Goal: Task Accomplishment & Management: Use online tool/utility

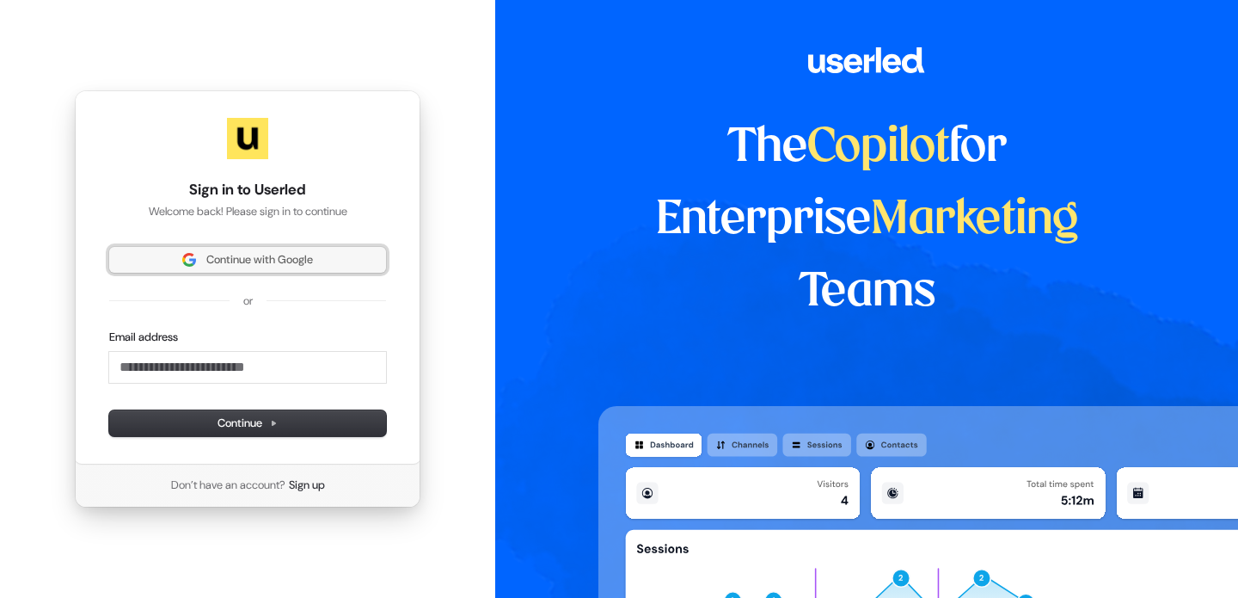
click at [329, 260] on span "Continue with Google" at bounding box center [248, 259] width 256 height 15
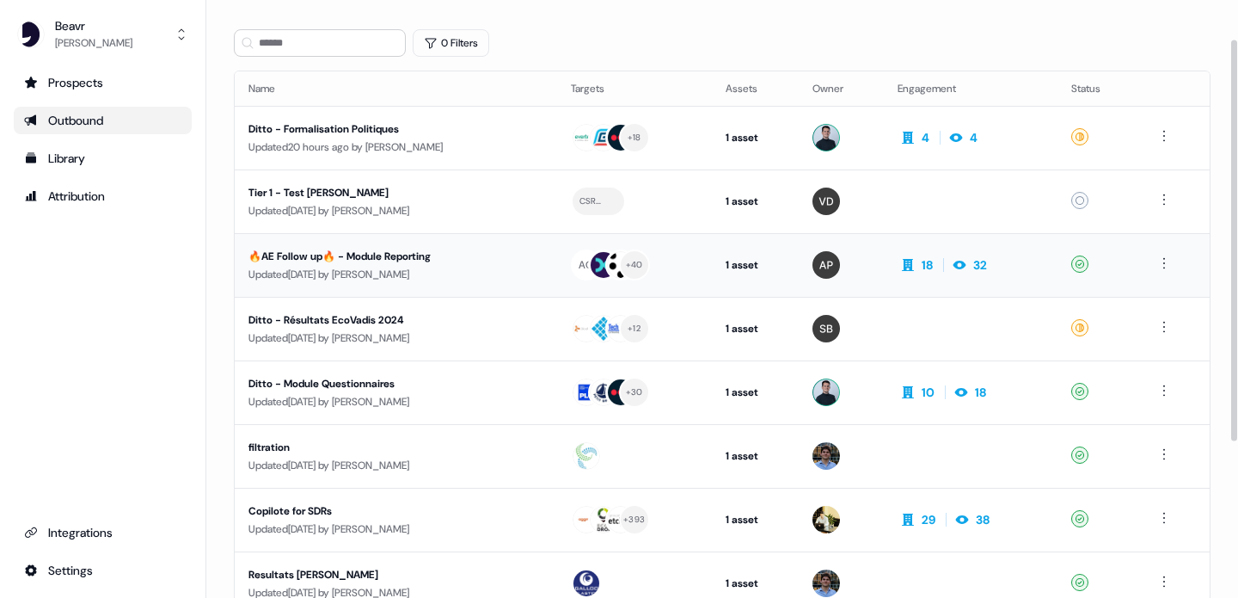
scroll to position [56, 0]
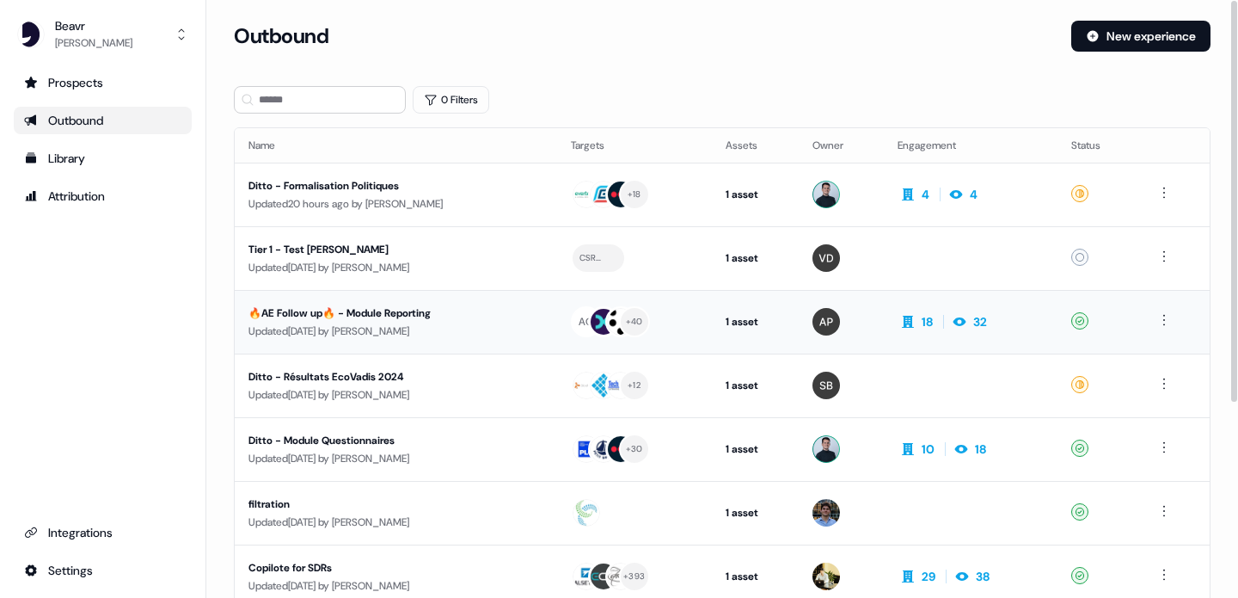
click at [411, 323] on div "Updated [DATE] by [PERSON_NAME]" at bounding box center [395, 330] width 295 height 17
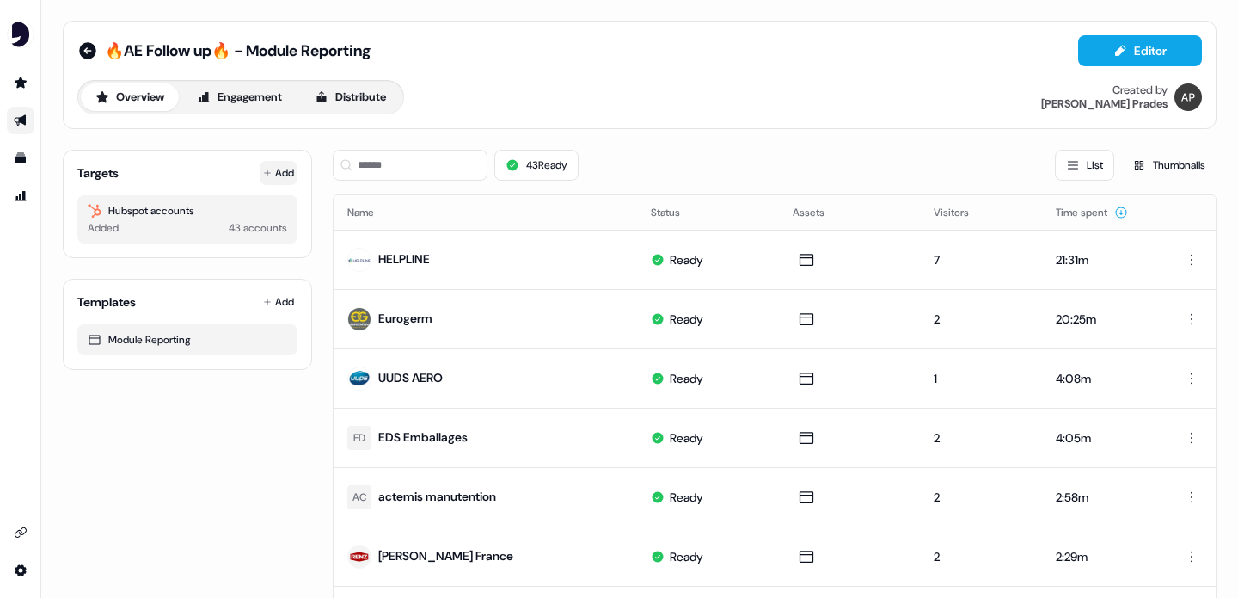
click at [279, 175] on button "Add" at bounding box center [279, 173] width 38 height 24
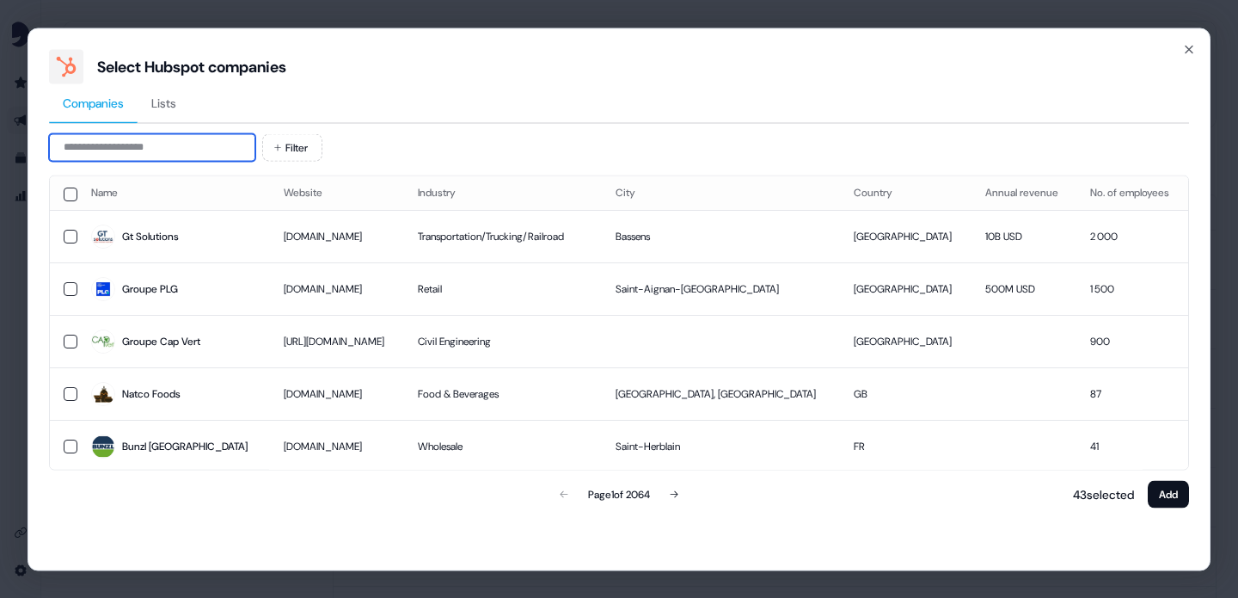
click at [194, 149] on input at bounding box center [152, 147] width 206 height 28
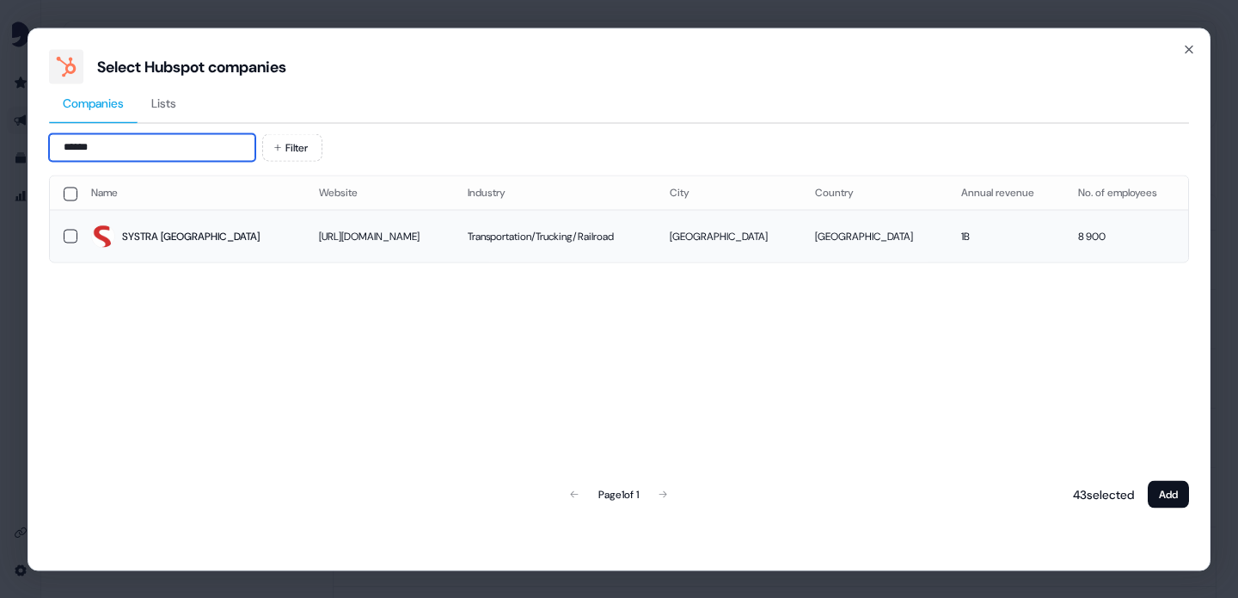
type input "******"
click at [69, 238] on button "button" at bounding box center [71, 236] width 14 height 14
click at [1171, 494] on button "Add" at bounding box center [1168, 494] width 41 height 28
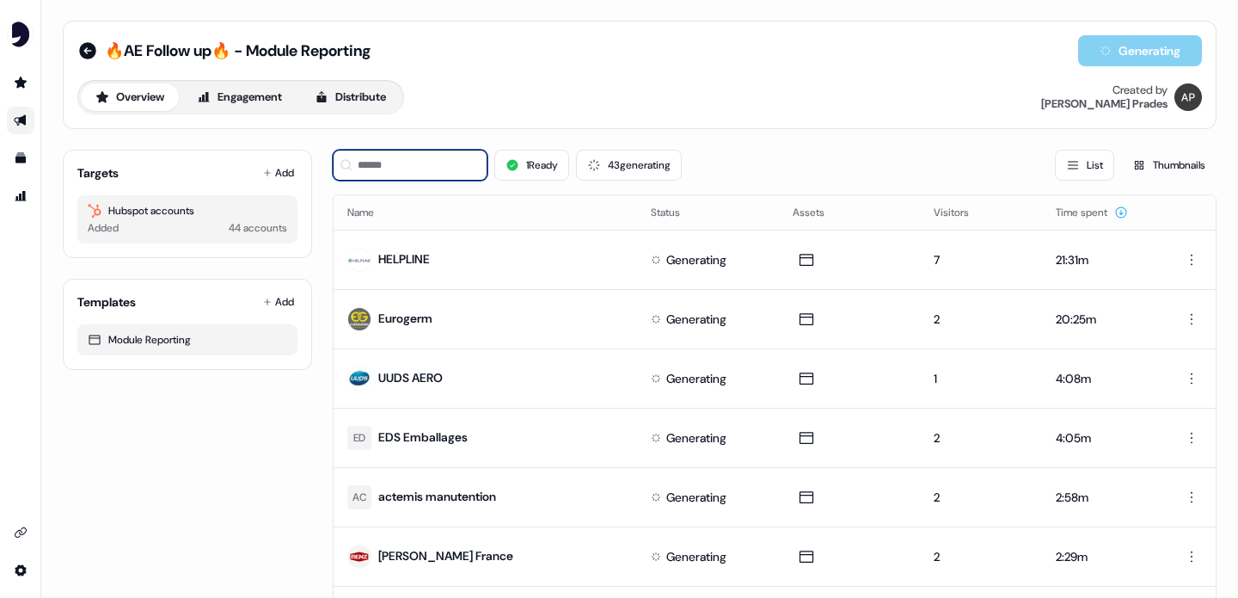
click at [403, 156] on input at bounding box center [410, 165] width 155 height 31
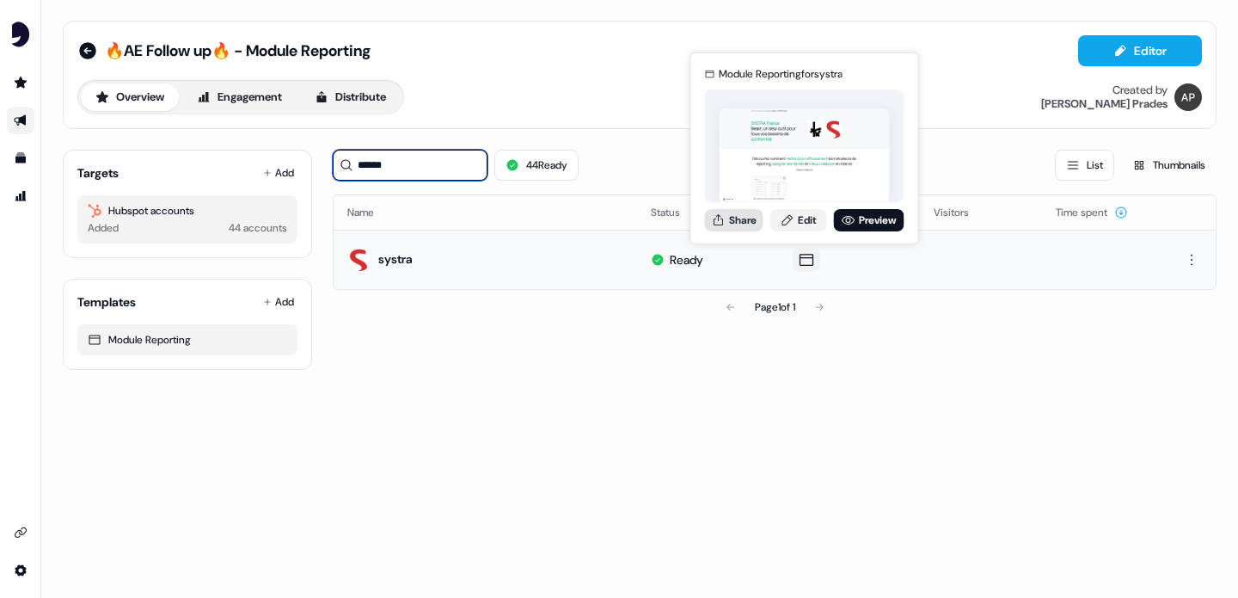
type input "******"
click at [740, 224] on button "Share" at bounding box center [734, 220] width 58 height 22
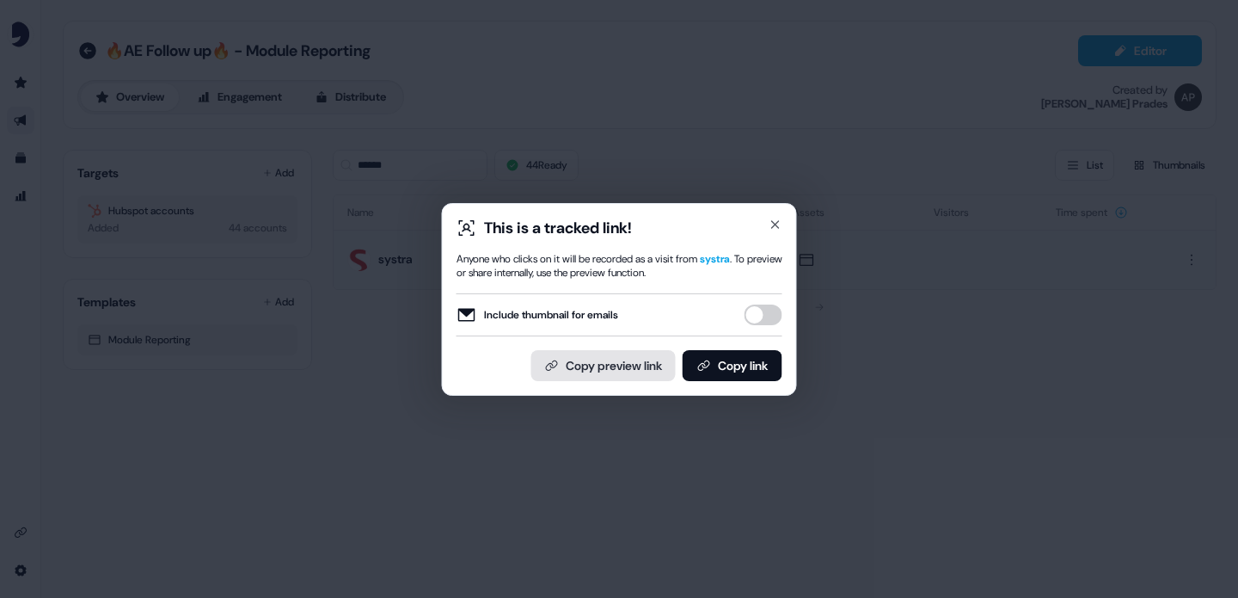
click at [644, 368] on button "Copy preview link" at bounding box center [603, 365] width 144 height 31
